Goal: Transaction & Acquisition: Book appointment/travel/reservation

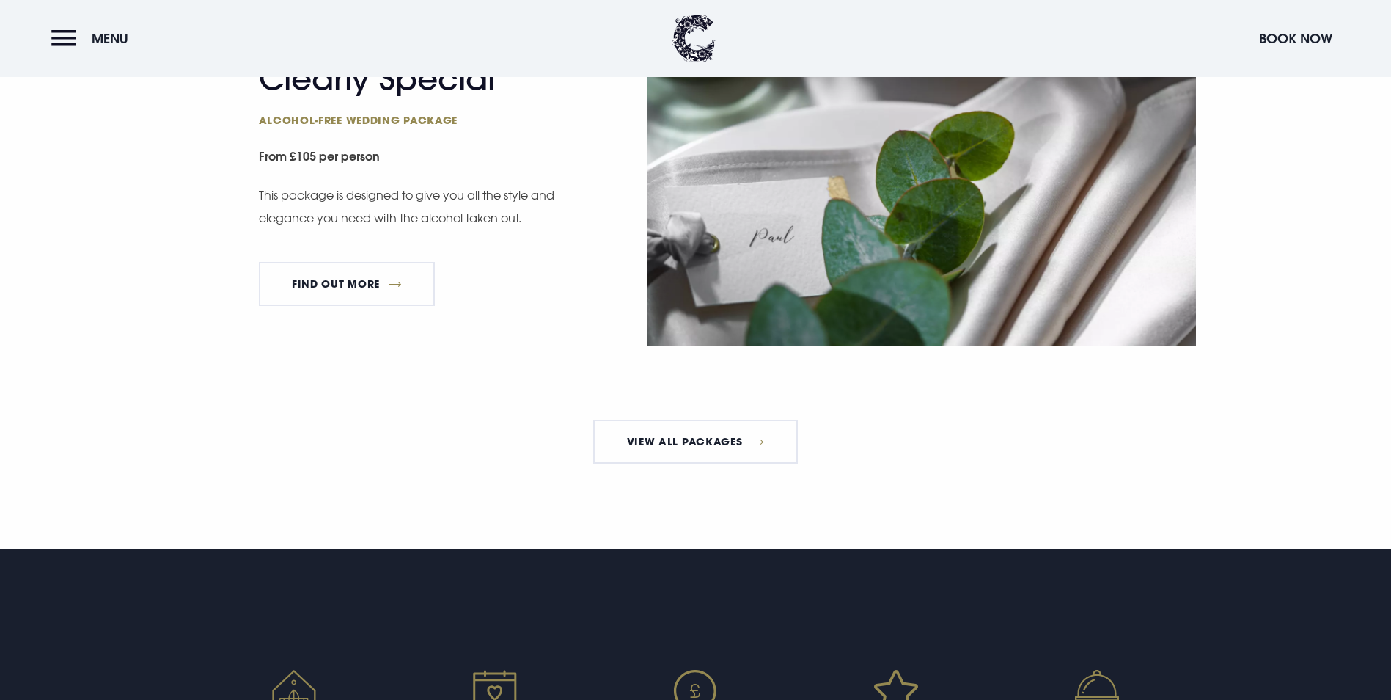
scroll to position [2787, 0]
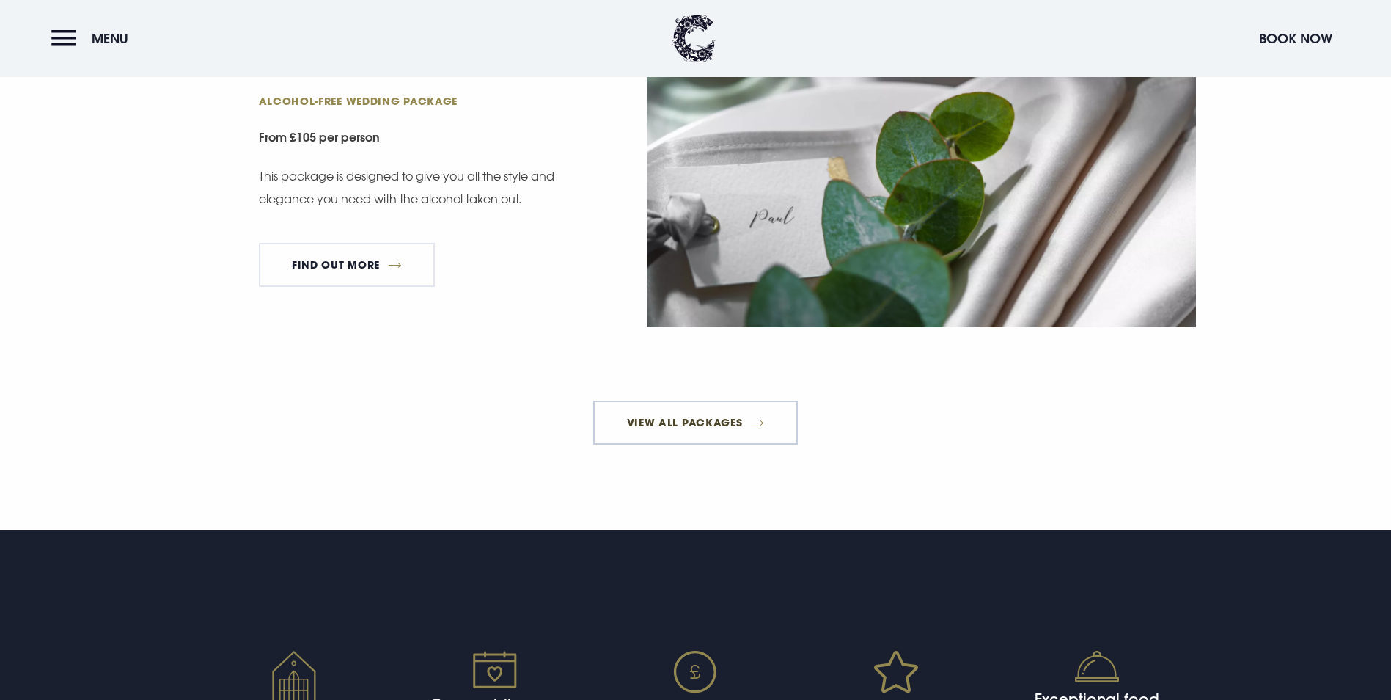
click at [661, 444] on link "View All Packages" at bounding box center [695, 422] width 205 height 44
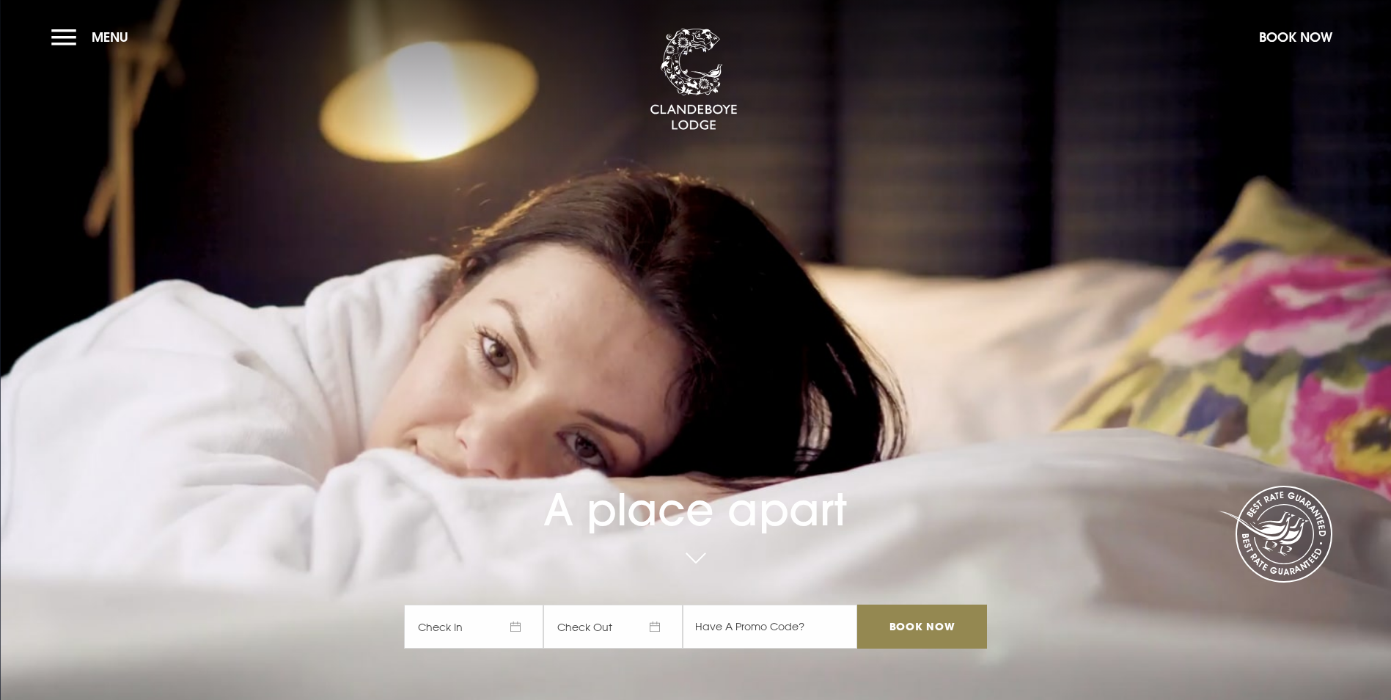
click at [498, 604] on span "Check In" at bounding box center [473, 626] width 139 height 44
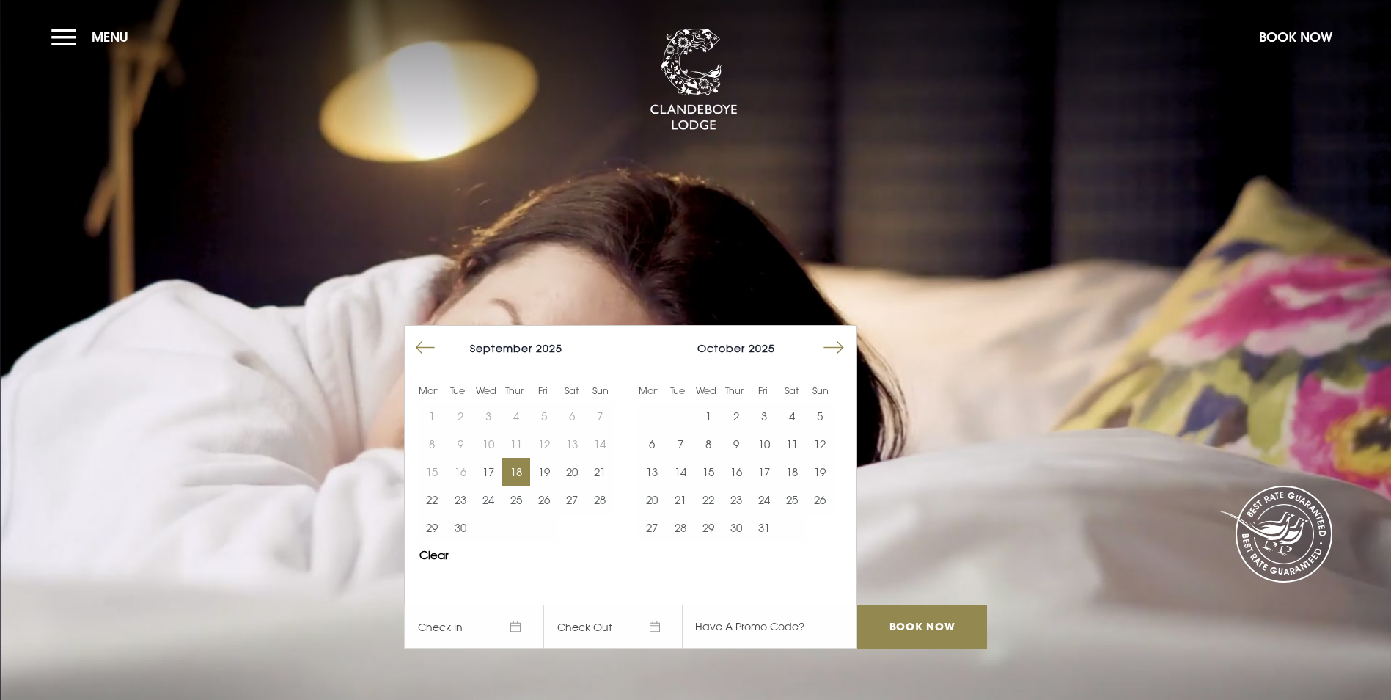
click at [518, 458] on button "18" at bounding box center [516, 472] width 28 height 28
click at [546, 458] on button "19" at bounding box center [544, 472] width 28 height 28
click at [935, 604] on input "Book Now" at bounding box center [921, 626] width 129 height 44
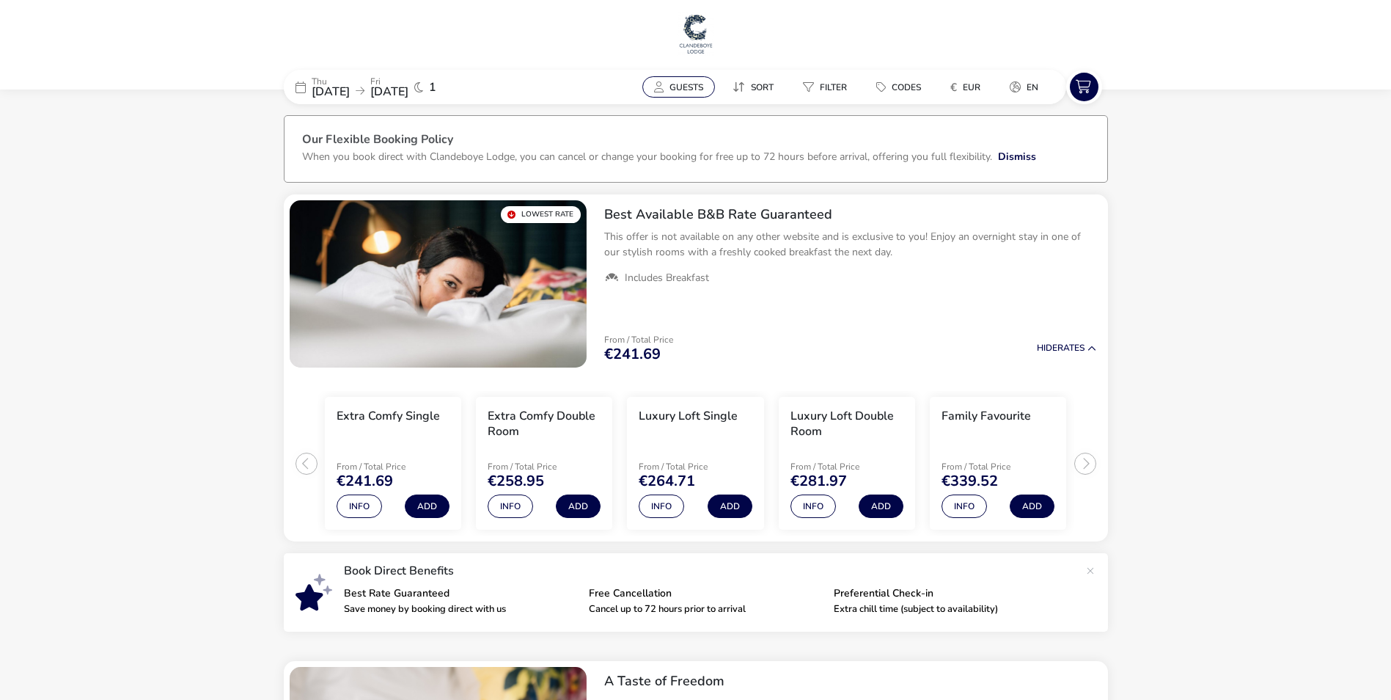
click at [691, 81] on span "Guests" at bounding box center [687, 87] width 34 height 12
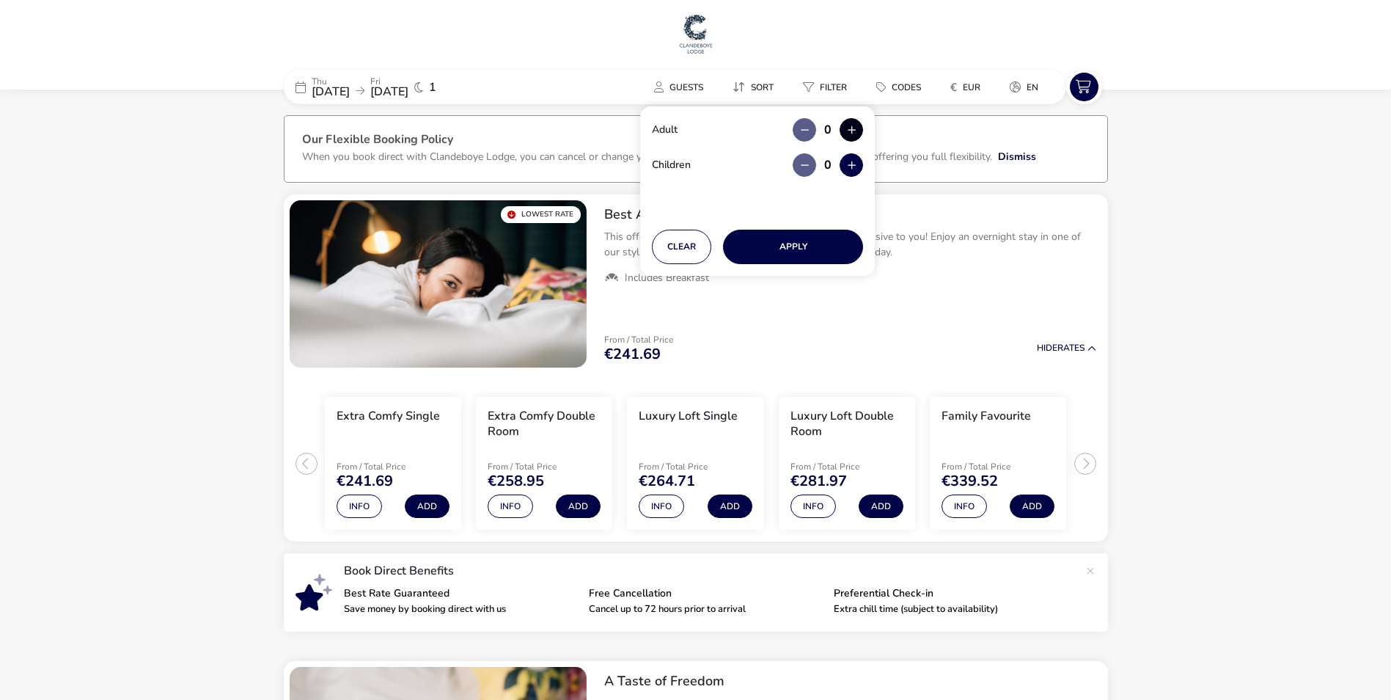
click at [860, 125] on button "button" at bounding box center [851, 129] width 23 height 23
type input "2"
click at [802, 242] on button "Apply" at bounding box center [793, 247] width 140 height 34
